Goal: Find specific page/section: Find specific page/section

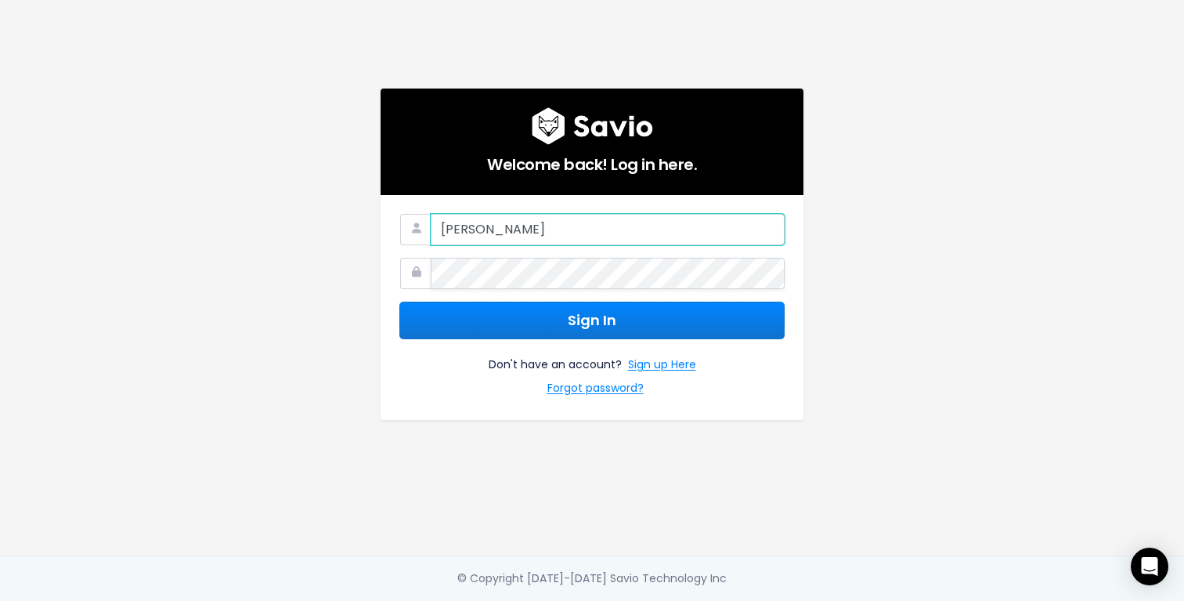
type input "carolina@discuss.io"
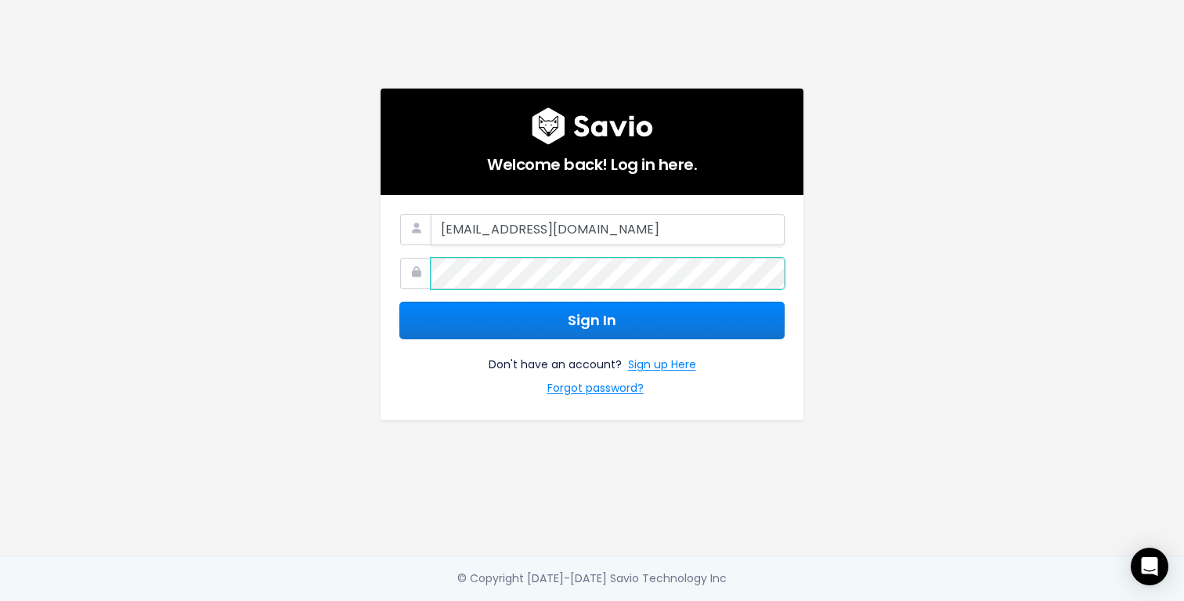
click at [399, 302] on button "Sign In" at bounding box center [591, 321] width 385 height 38
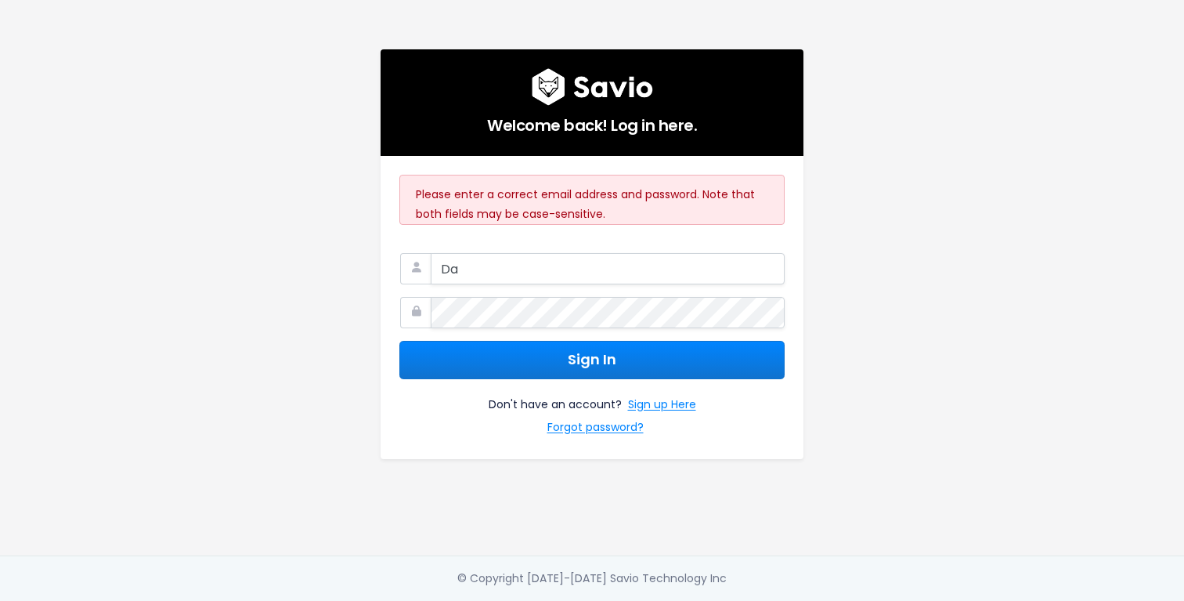
type input "D"
type input "[EMAIL_ADDRESS][DOMAIN_NAME]"
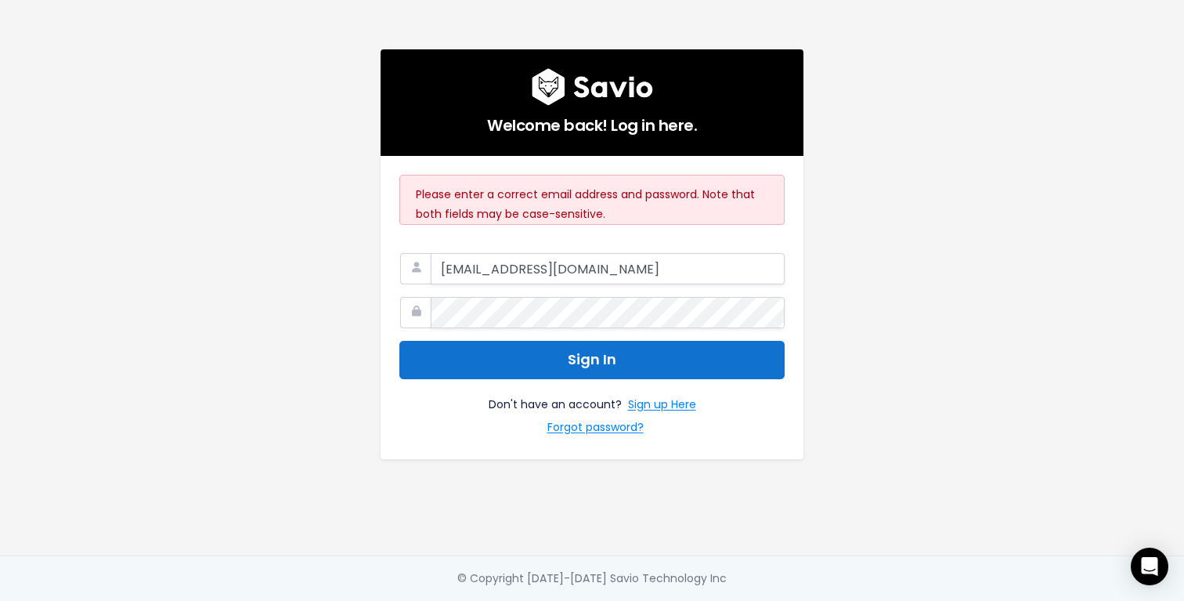
click at [517, 341] on button "Sign In" at bounding box center [591, 360] width 385 height 38
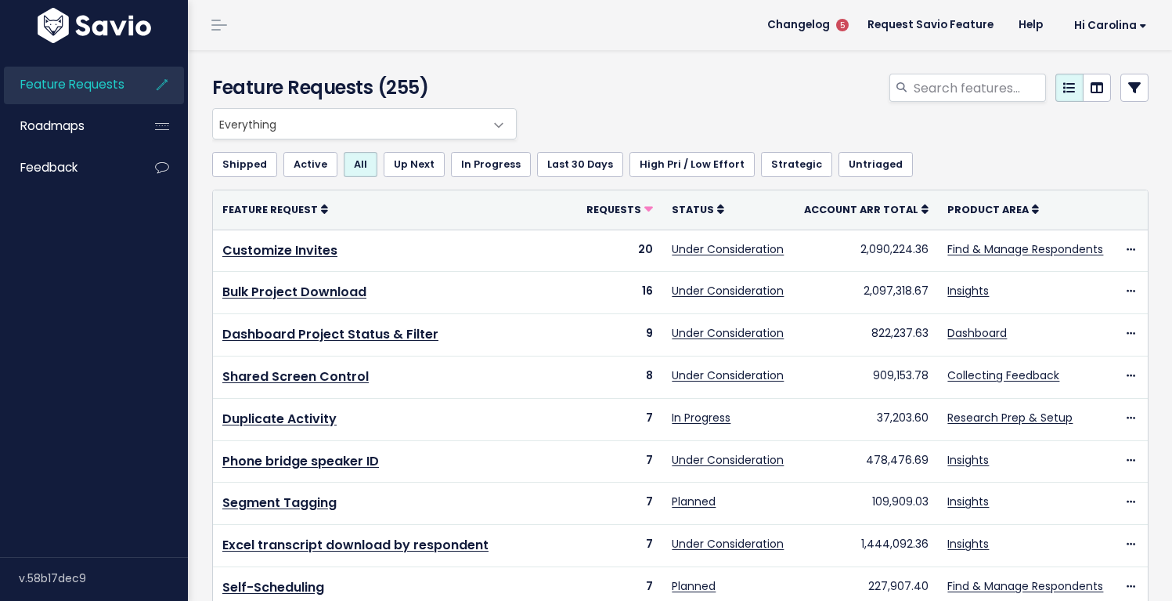
click at [273, 128] on span "Everything" at bounding box center [349, 124] width 272 height 30
click at [571, 77] on div at bounding box center [841, 91] width 641 height 34
click at [972, 95] on input "search" at bounding box center [979, 88] width 134 height 28
type input "duplicate"
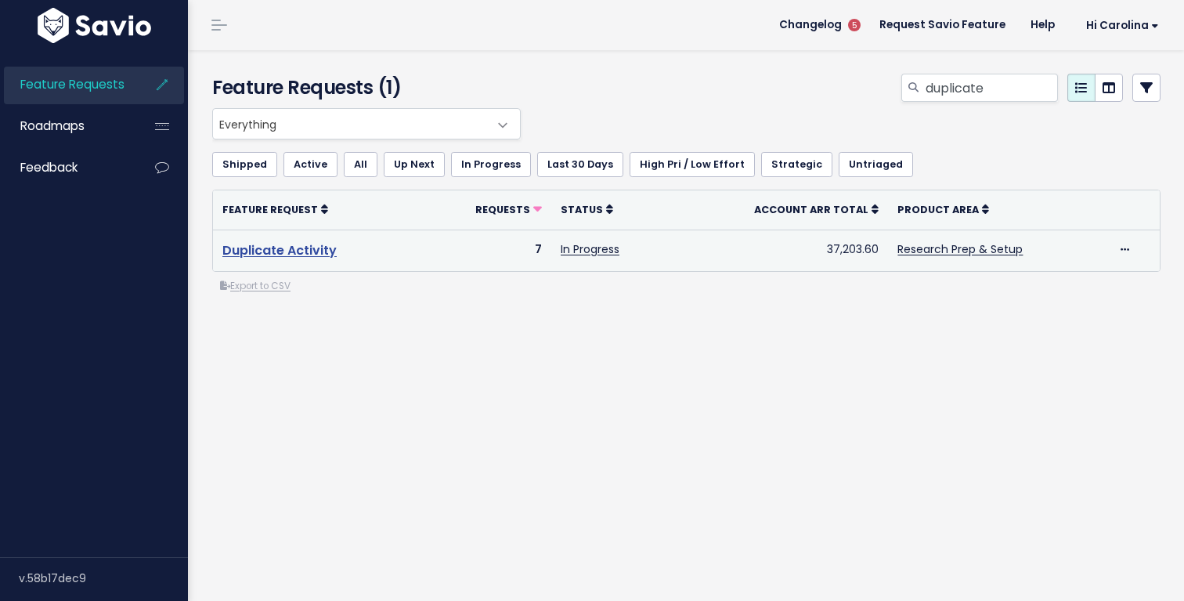
click at [312, 245] on link "Duplicate Activity" at bounding box center [279, 250] width 114 height 18
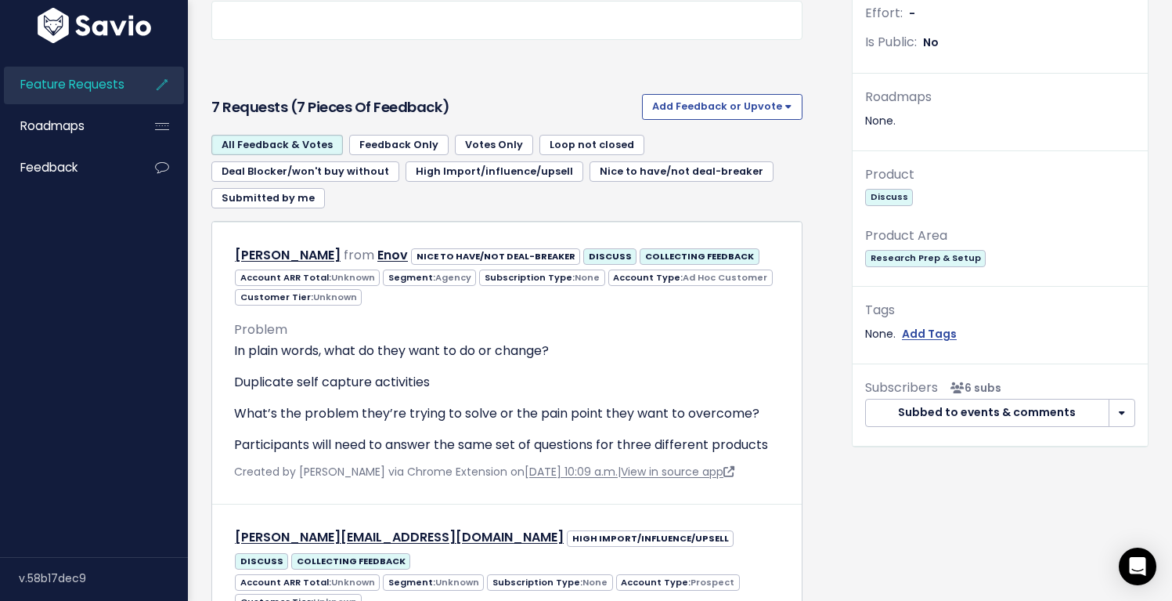
scroll to position [466, 0]
click at [887, 123] on div "None." at bounding box center [1000, 120] width 270 height 20
